Goal: Information Seeking & Learning: Compare options

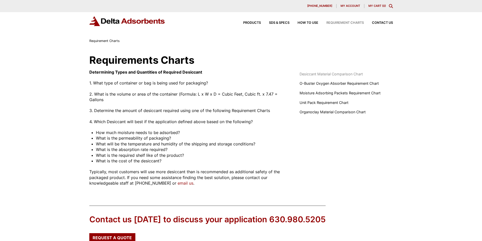
click at [305, 77] on span "Desiccant Material Comparison Chart" at bounding box center [331, 74] width 63 height 6
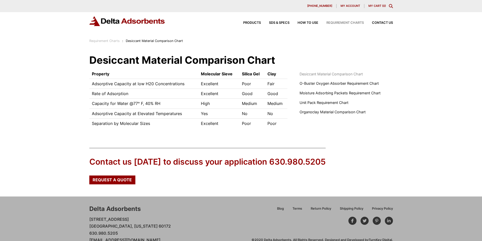
click at [327, 25] on span "Requirement Charts" at bounding box center [345, 22] width 37 height 3
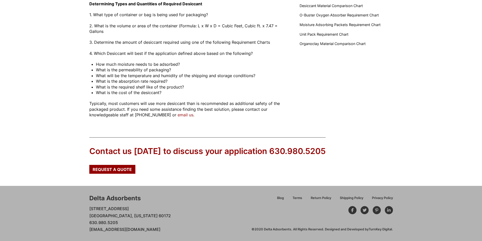
scroll to position [123, 0]
click at [374, 207] on div at bounding box center [373, 210] width 49 height 8
